Goal: Information Seeking & Learning: Find specific fact

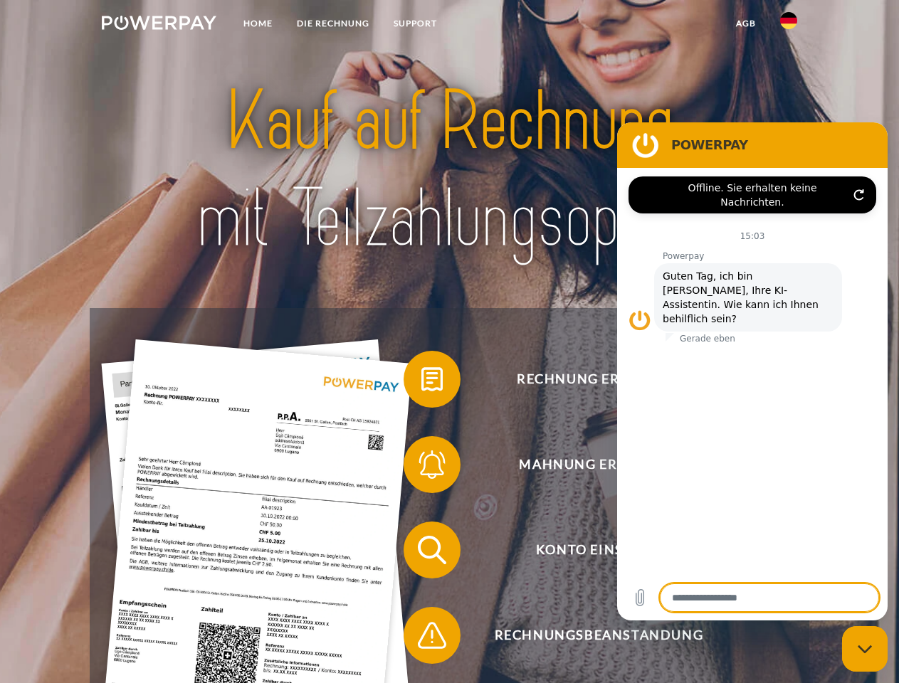
click at [159, 25] on img at bounding box center [159, 23] width 115 height 14
click at [788, 25] on img at bounding box center [788, 20] width 17 height 17
click at [745, 23] on link "agb" at bounding box center [746, 24] width 44 height 26
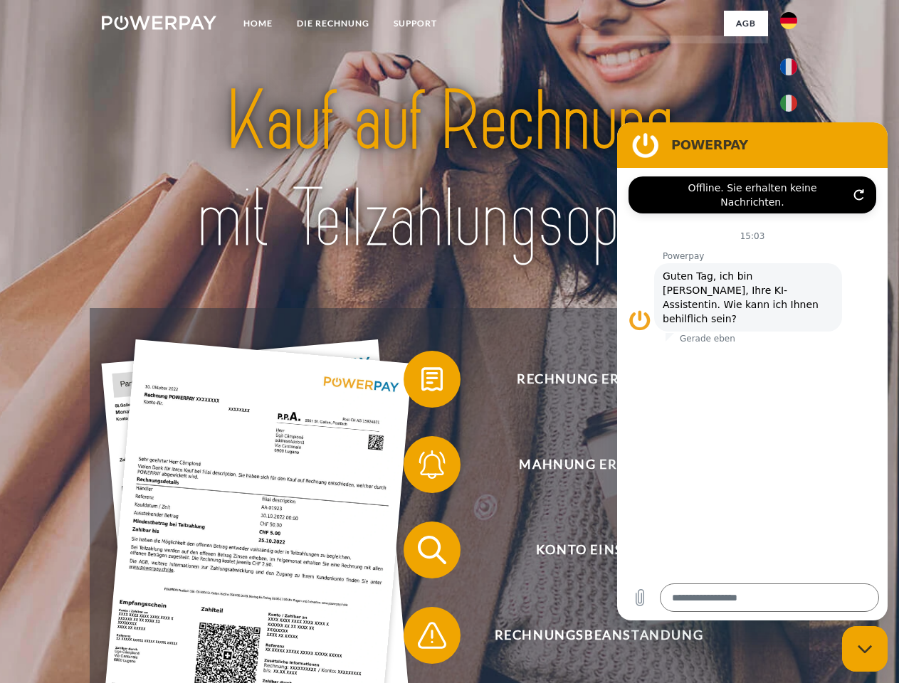
click at [421, 382] on span at bounding box center [410, 379] width 71 height 71
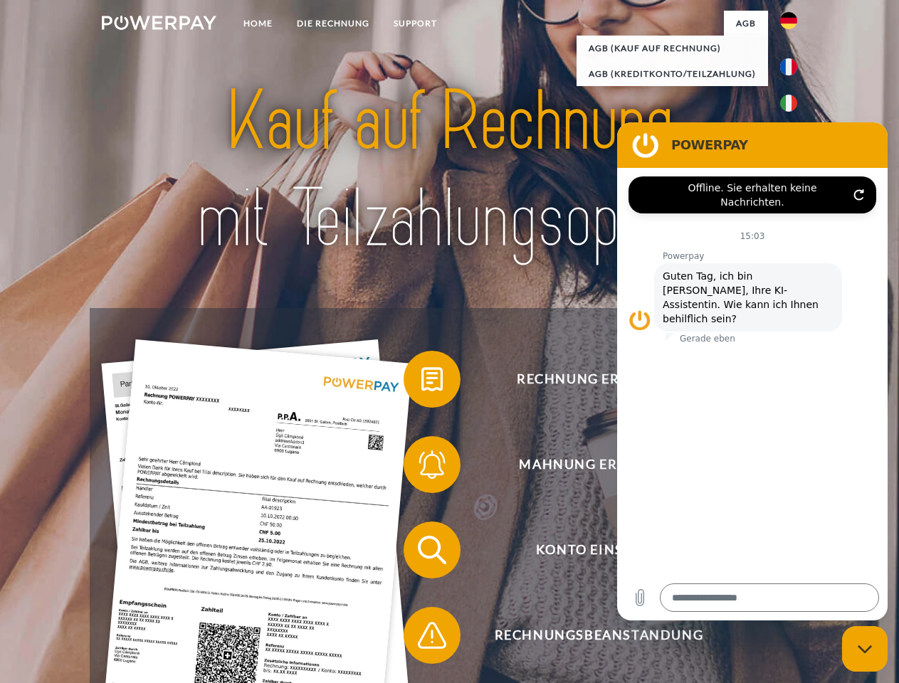
click at [421, 468] on div "Rechnung erhalten? Mahnung erhalten? Konto einsehen" at bounding box center [449, 592] width 719 height 569
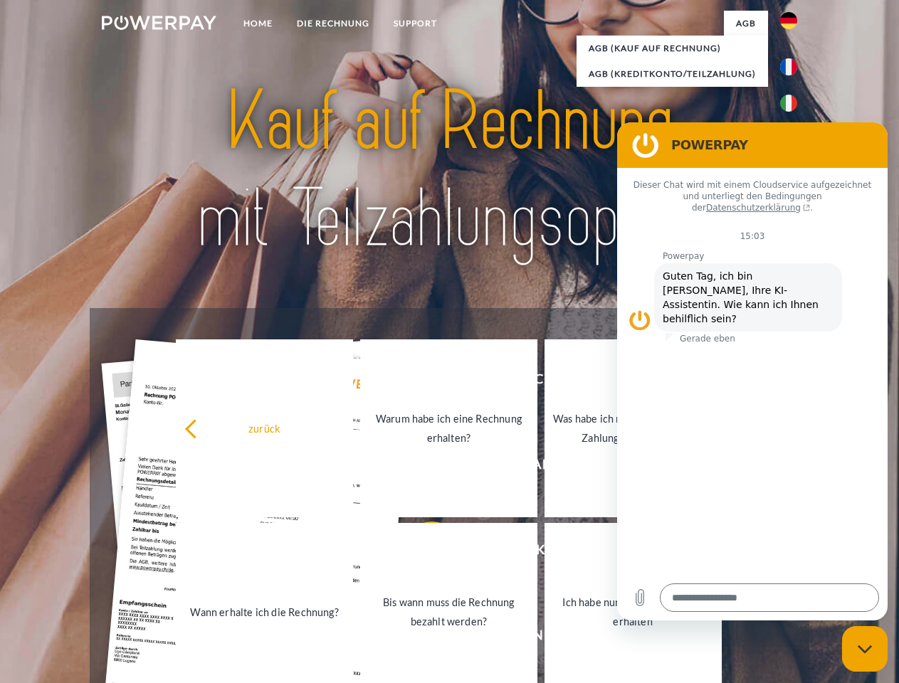
click at [421, 553] on link "Bis wann muss die Rechnung bezahlt werden?" at bounding box center [448, 612] width 177 height 178
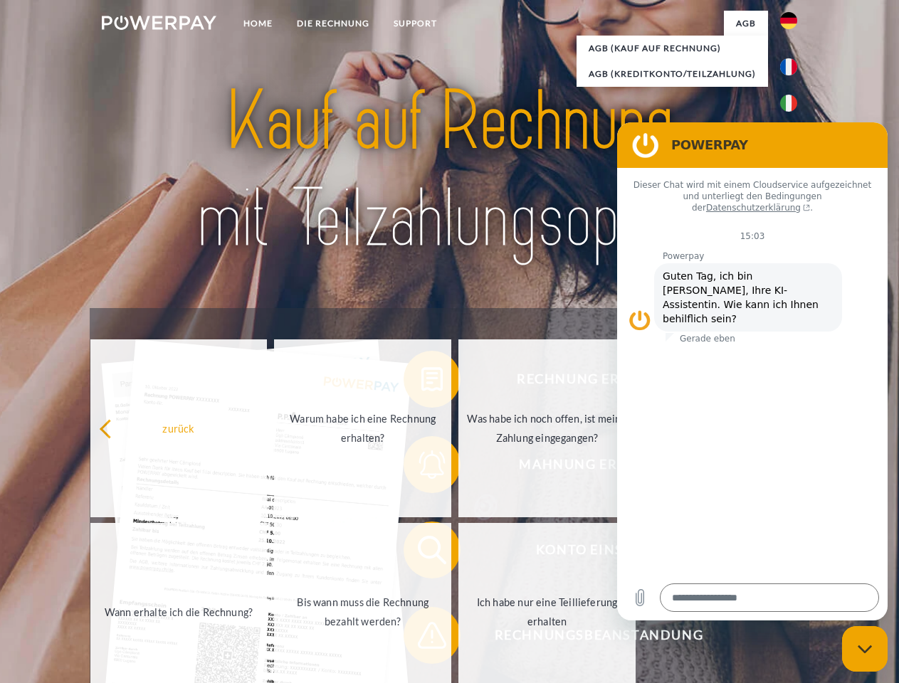
click at [421, 638] on span at bounding box center [410, 635] width 71 height 71
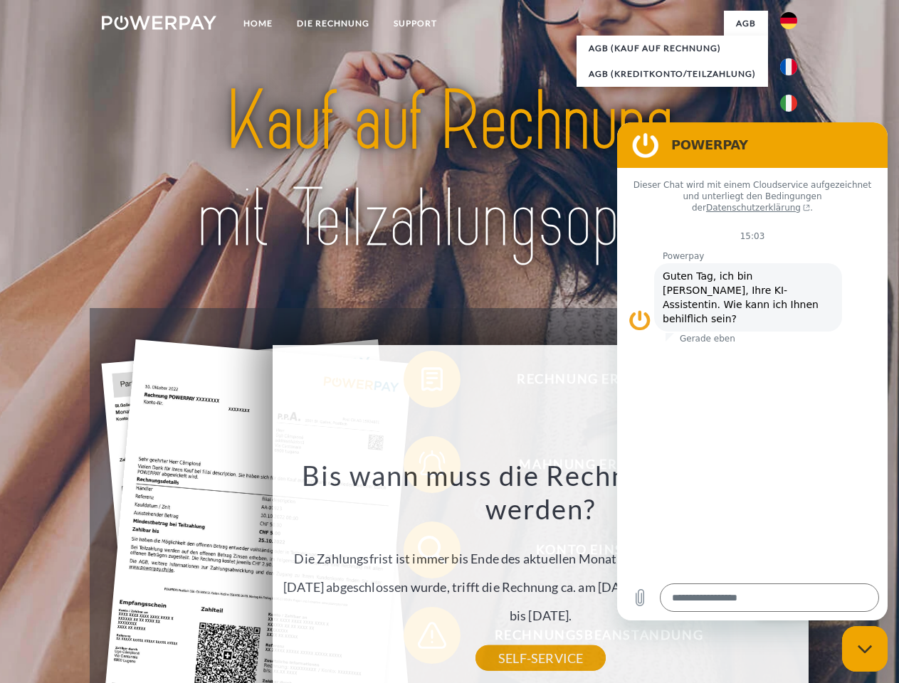
click at [865, 649] on icon "Messaging-Fenster schließen" at bounding box center [864, 649] width 15 height 9
type textarea "*"
